Goal: Check status: Check status

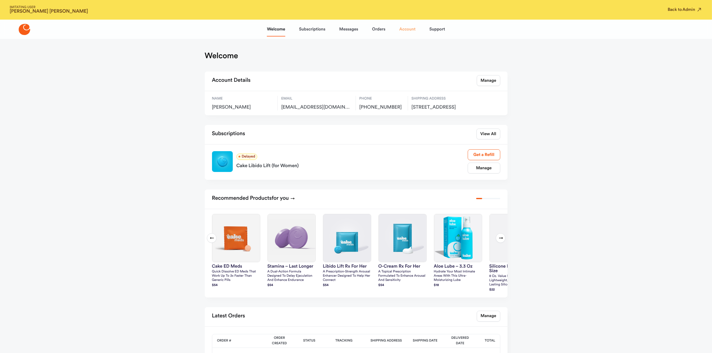
click at [406, 29] on link "Account" at bounding box center [407, 29] width 16 height 14
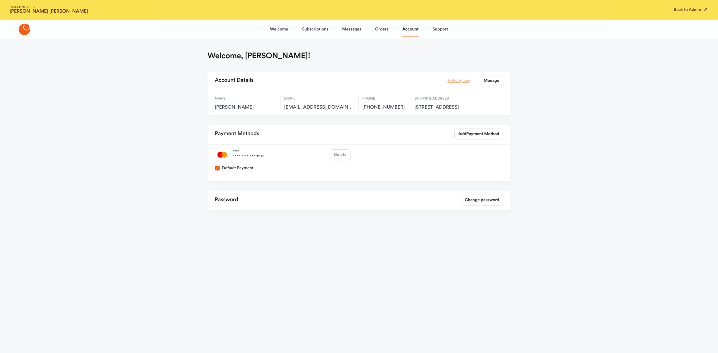
click at [450, 79] on link "Activity Log" at bounding box center [458, 80] width 23 height 7
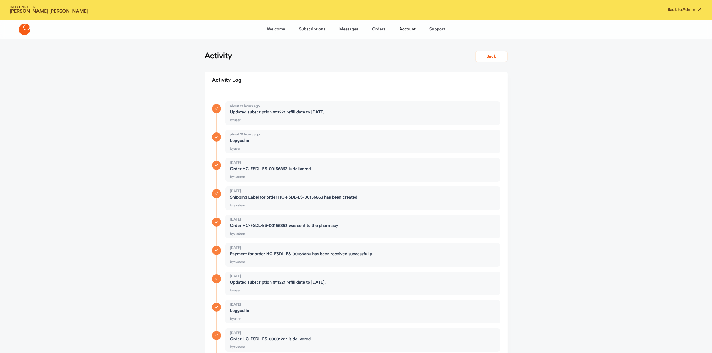
drag, startPoint x: 305, startPoint y: 29, endPoint x: 324, endPoint y: 48, distance: 27.3
click at [305, 29] on link "Subscriptions" at bounding box center [312, 29] width 26 height 14
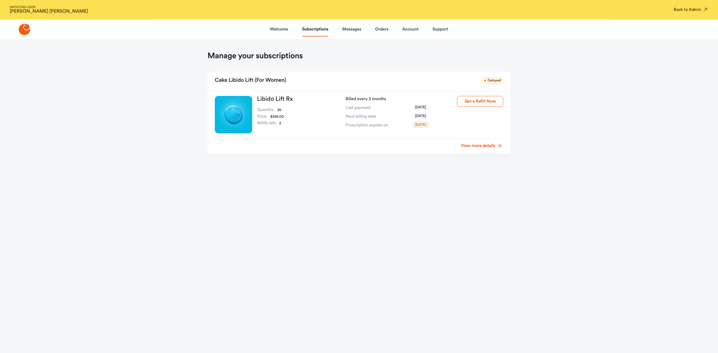
click at [389, 31] on div "Welcome Subscriptions Messages Orders Account Support" at bounding box center [359, 29] width 178 height 14
click at [379, 30] on link "Orders" at bounding box center [381, 29] width 13 height 14
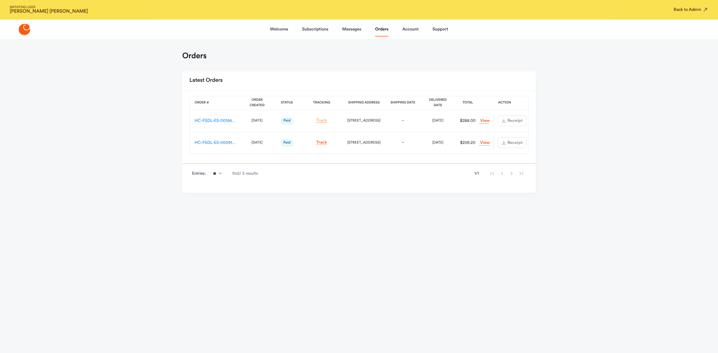
click at [323, 121] on link "Track" at bounding box center [321, 120] width 11 height 5
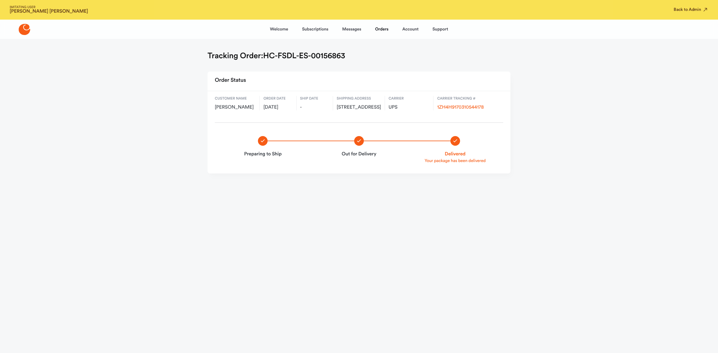
click at [464, 103] on div "Carrier Tracking # 1ZH4H9170310544178" at bounding box center [470, 103] width 66 height 14
click at [463, 105] on link "1ZH4H9170310544178" at bounding box center [460, 107] width 46 height 5
drag, startPoint x: 383, startPoint y: 32, endPoint x: 388, endPoint y: 49, distance: 17.2
click at [383, 32] on link "Orders" at bounding box center [381, 29] width 13 height 14
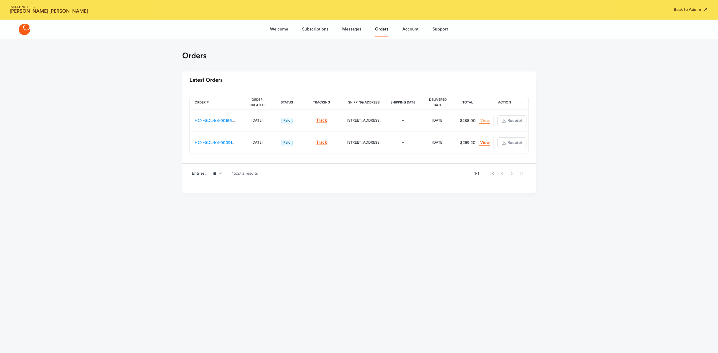
click at [482, 122] on link "View Order" at bounding box center [484, 121] width 11 height 6
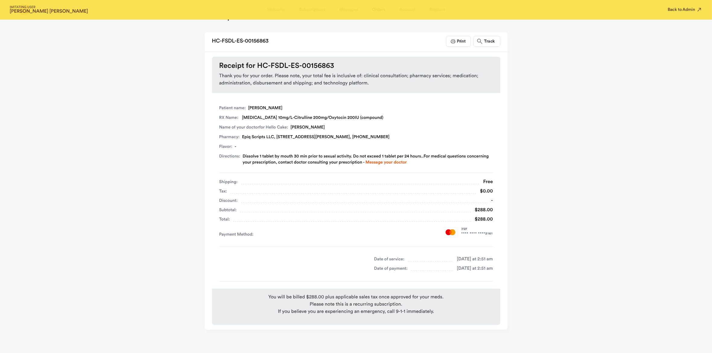
scroll to position [40, 0]
drag, startPoint x: 688, startPoint y: 9, endPoint x: 669, endPoint y: 7, distance: 18.8
click at [688, 9] on button "Back to Admin" at bounding box center [685, 10] width 35 height 6
